Goal: Complete application form

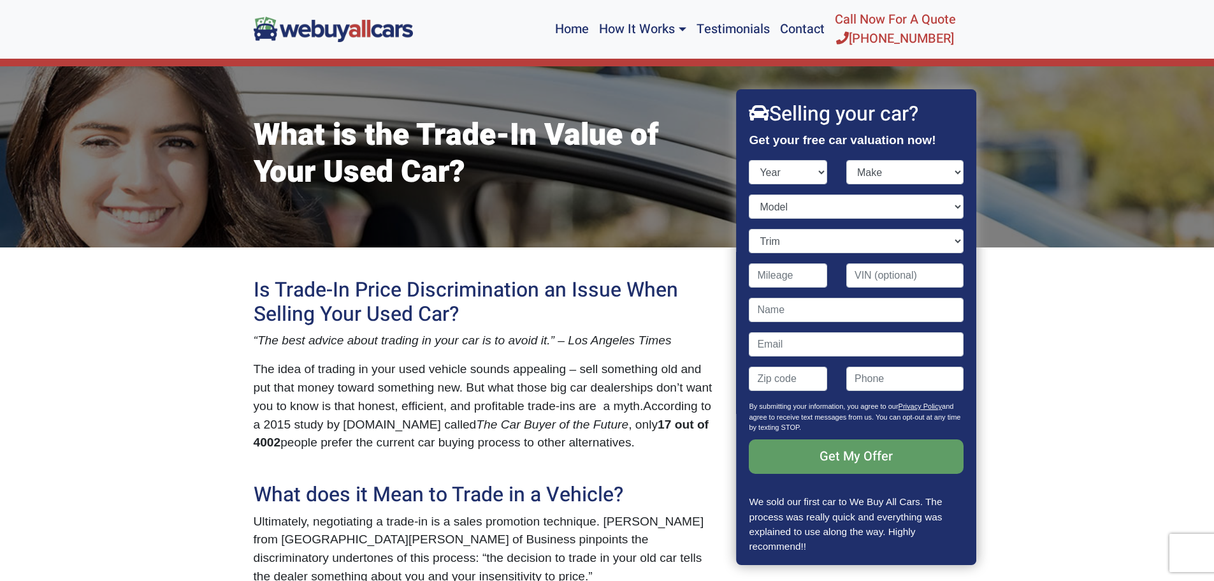
select select "2013"
click at [750, 160] on select "Year [DATE] 2024 2023 2022 2021 2020 2019 2018 2017 2016 2015 2014 2013 2012 20…" at bounding box center [789, 172] width 78 height 24
click at [943, 169] on select "Make" at bounding box center [904, 172] width 117 height 24
select select "Honda"
click at [846, 160] on select "Make Acura Aston [PERSON_NAME] Audi Bentley BMW Buick Cadillac Chevrolet Chrysl…" at bounding box center [904, 172] width 117 height 24
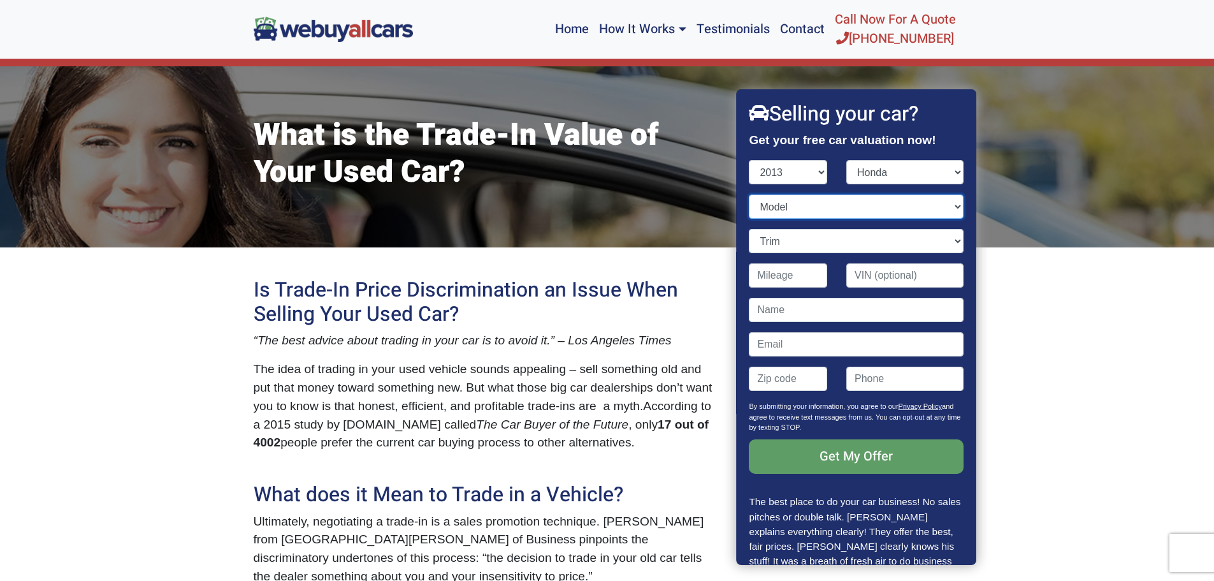
click at [795, 200] on select "Model" at bounding box center [857, 206] width 214 height 24
select select "Ridgeline"
click at [750, 194] on select "Model Accord Civic CR-V CR-Z Crosstour Fit Fit EV Insight Odyssey Pilot Ridgeli…" at bounding box center [857, 206] width 214 height 24
click at [943, 238] on select "Trim RT 4dr Crew Cab 4WD (3.5L 6cyl) RTL w/Leather 4dr Crew Cab 4WD (3.5L 6cyl)…" at bounding box center [857, 241] width 214 height 24
select select "RTS 4dr Crew Cab 4WD (3.5L 6cyl)"
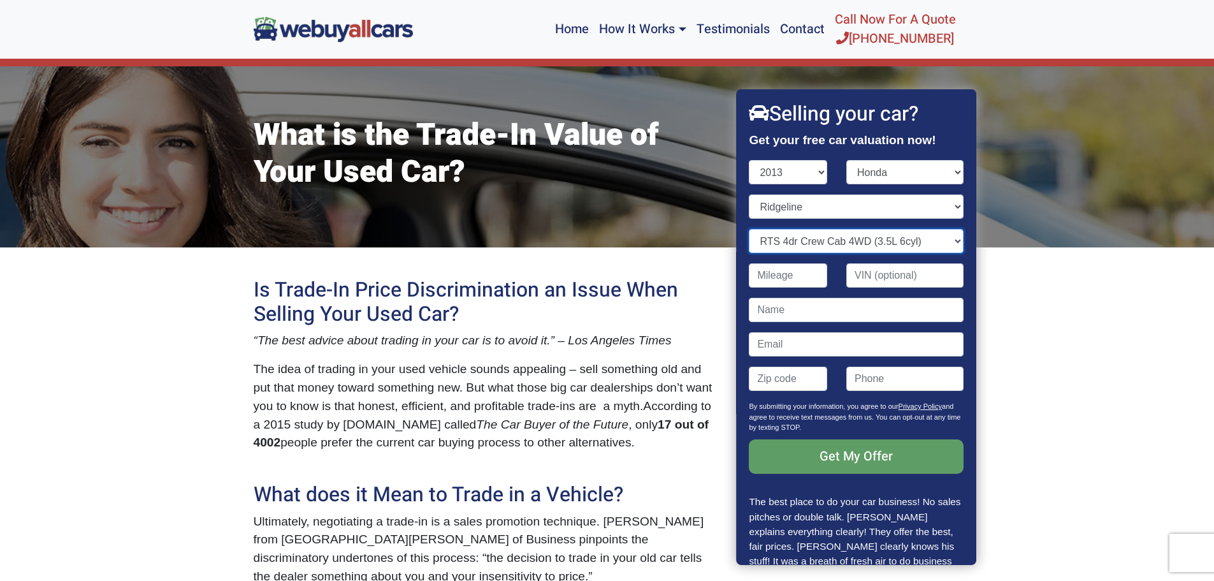
click at [750, 229] on select "Trim RT 4dr Crew Cab 4WD (3.5L 6cyl) RTL w/Leather 4dr Crew Cab 4WD (3.5L 6cyl)…" at bounding box center [857, 241] width 214 height 24
click at [805, 279] on input "Contact form" at bounding box center [789, 275] width 78 height 24
type input "258,000"
click at [794, 312] on input "Contact form" at bounding box center [857, 310] width 214 height 24
type input "[PERSON_NAME]"
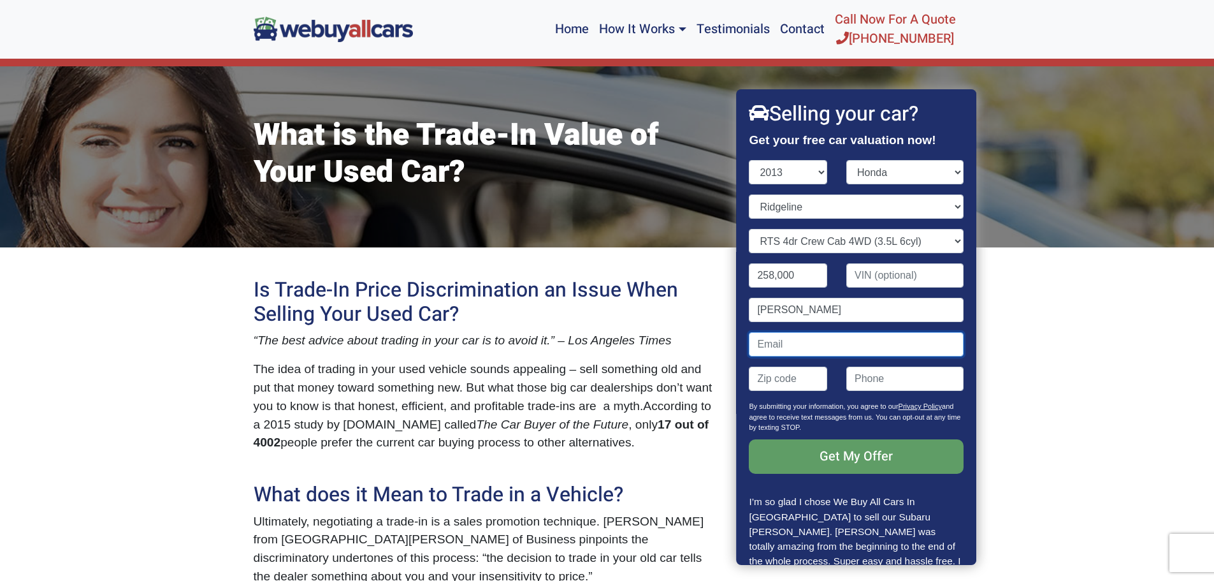
click at [778, 345] on input "Contact form" at bounding box center [857, 344] width 214 height 24
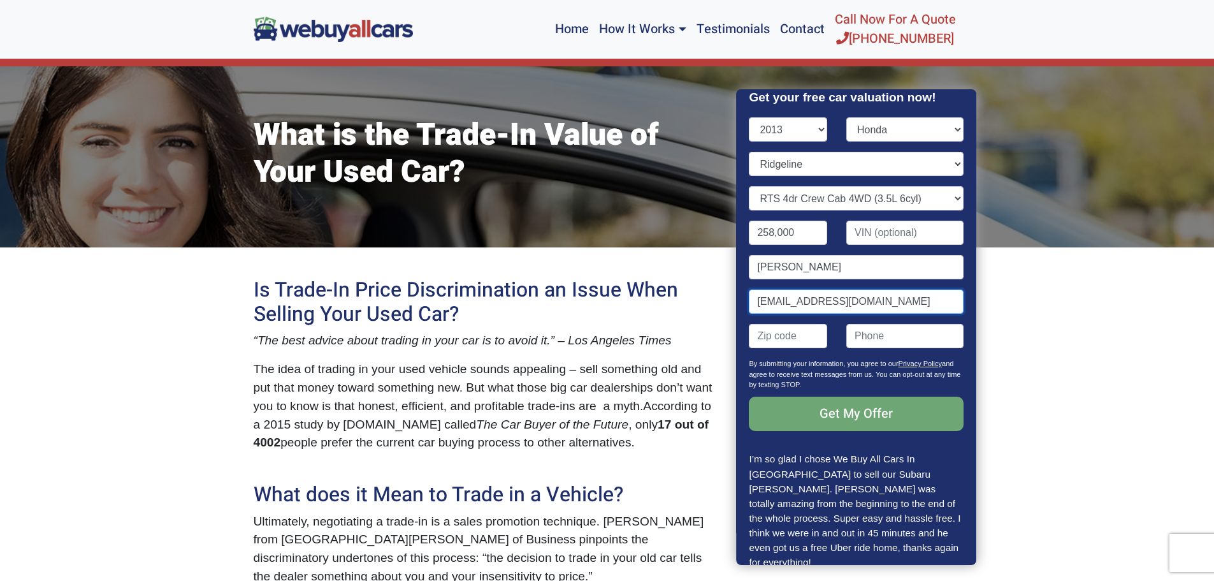
scroll to position [66, 0]
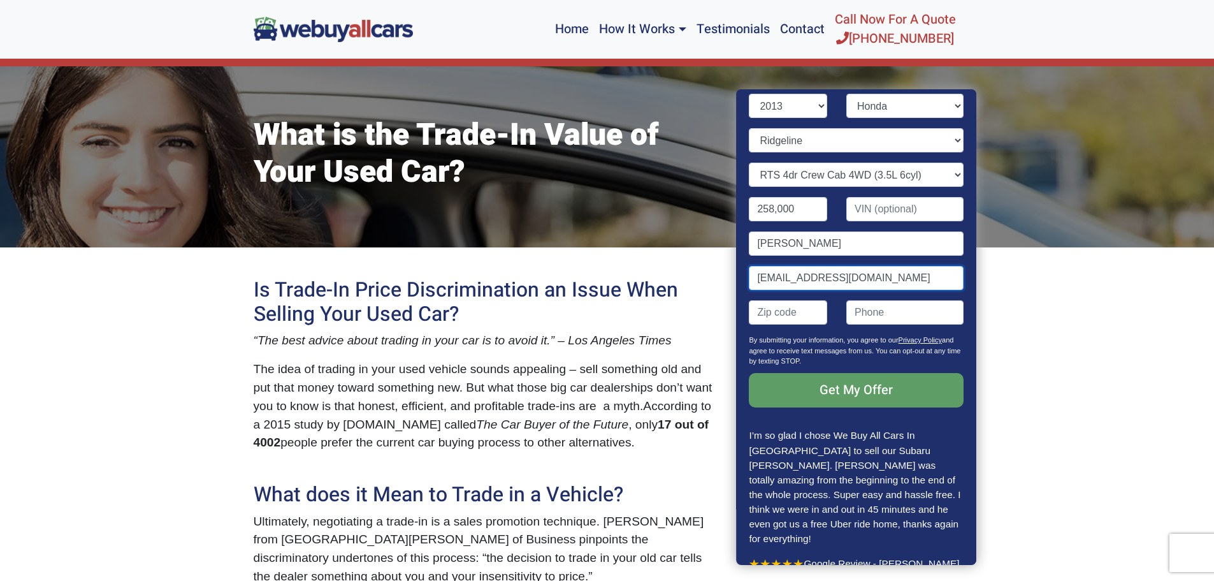
type input "[EMAIL_ADDRESS][DOMAIN_NAME]"
click at [805, 317] on input "Contact form" at bounding box center [789, 312] width 78 height 24
type input "08648"
type input "[PHONE_NUMBER]"
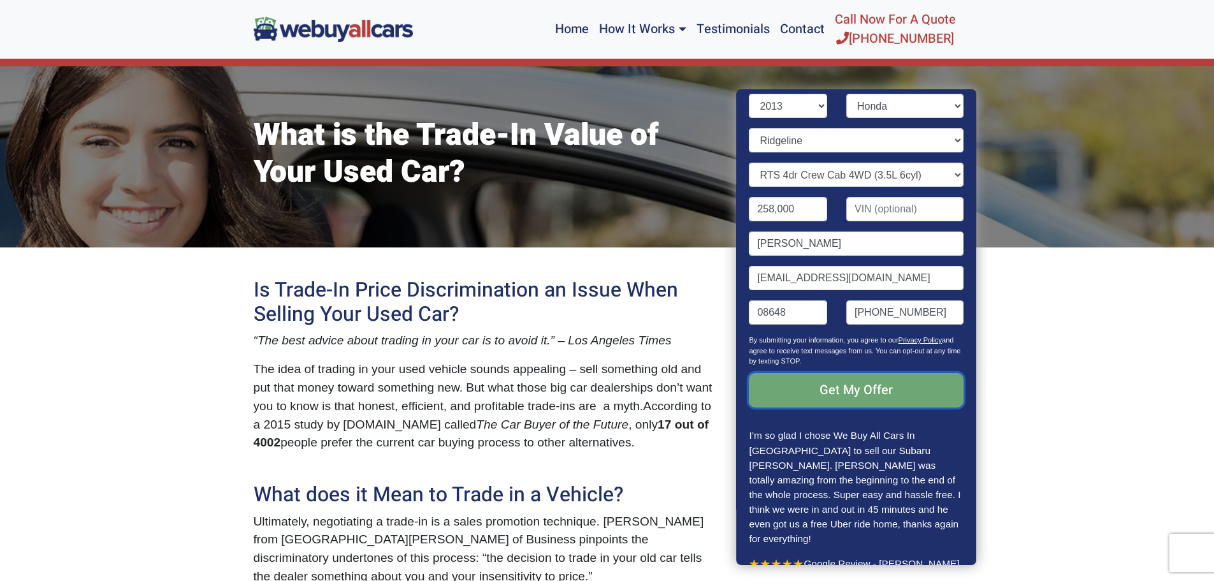
click at [841, 388] on input "Get My Offer" at bounding box center [857, 390] width 214 height 34
